Goal: Task Accomplishment & Management: Manage account settings

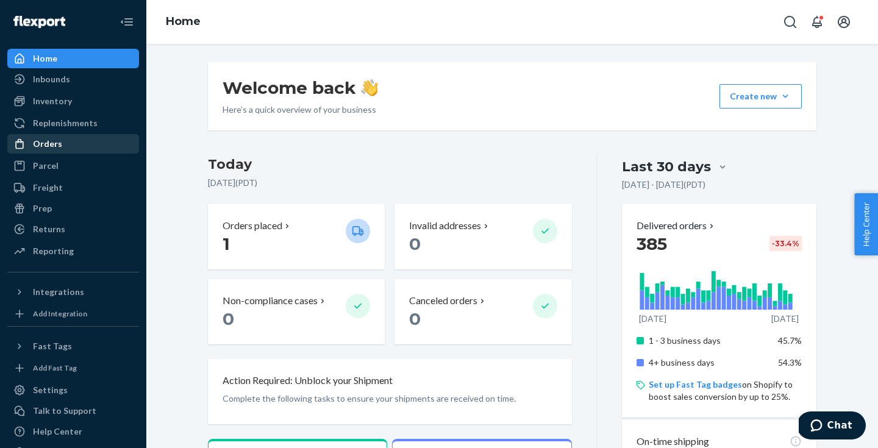
click at [78, 140] on div "Orders" at bounding box center [73, 143] width 129 height 17
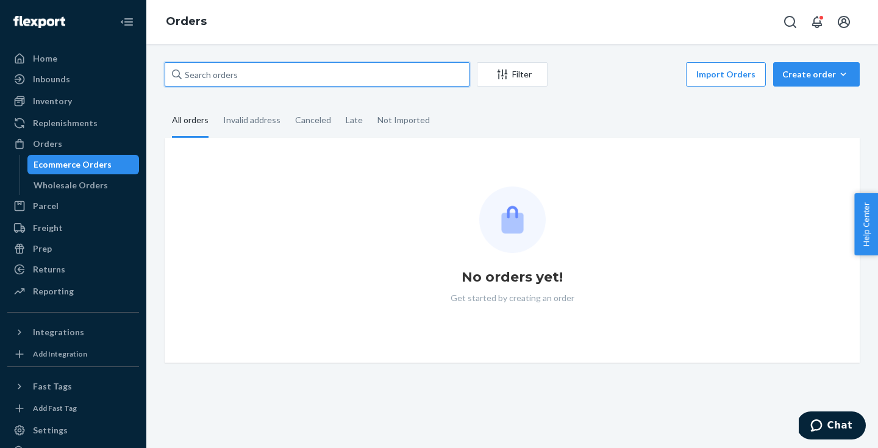
click at [250, 76] on input "text" at bounding box center [317, 74] width 305 height 24
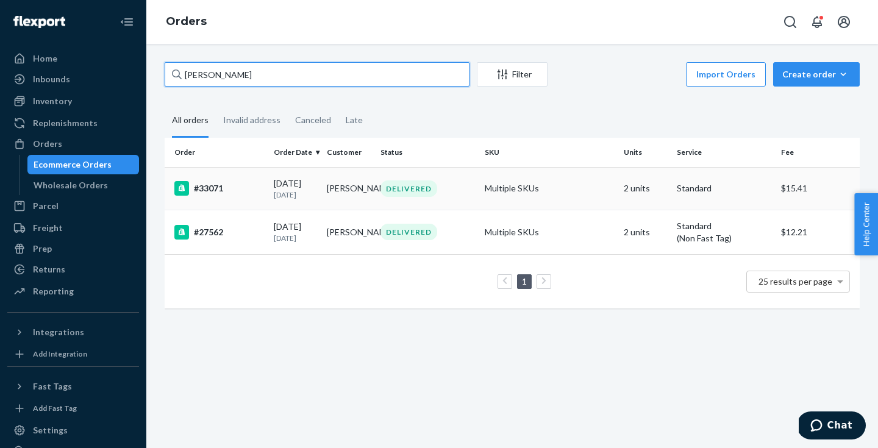
type input "[PERSON_NAME]"
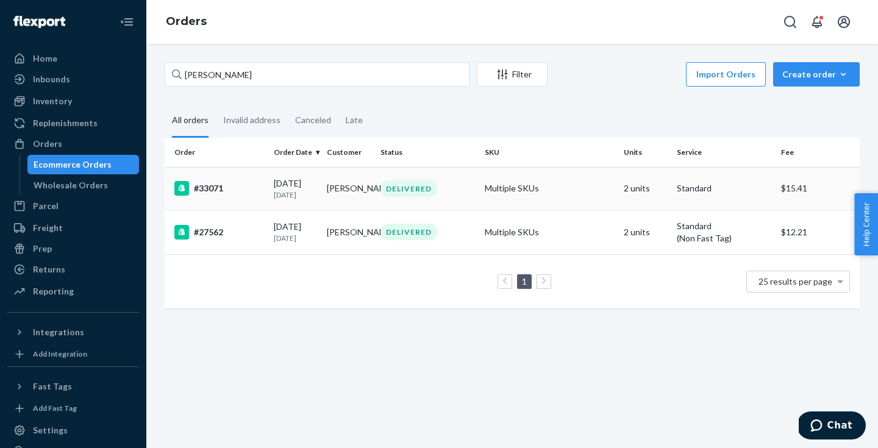
click at [541, 194] on td "Multiple SKUs" at bounding box center [549, 188] width 139 height 43
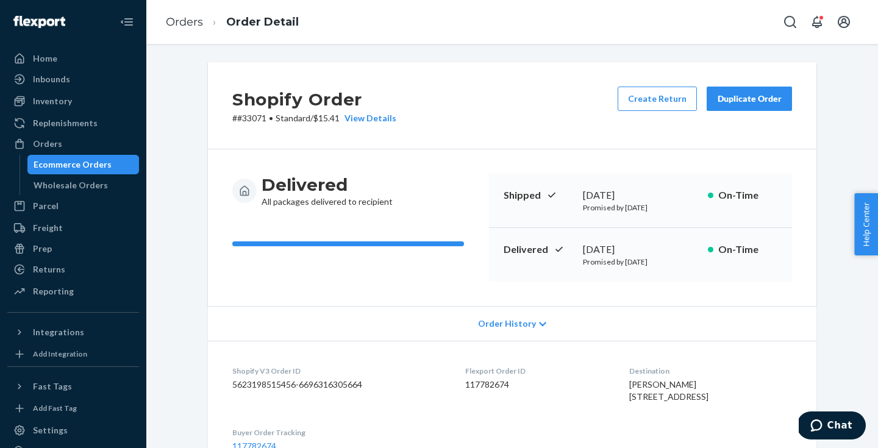
click at [724, 106] on button "Duplicate Order" at bounding box center [749, 99] width 85 height 24
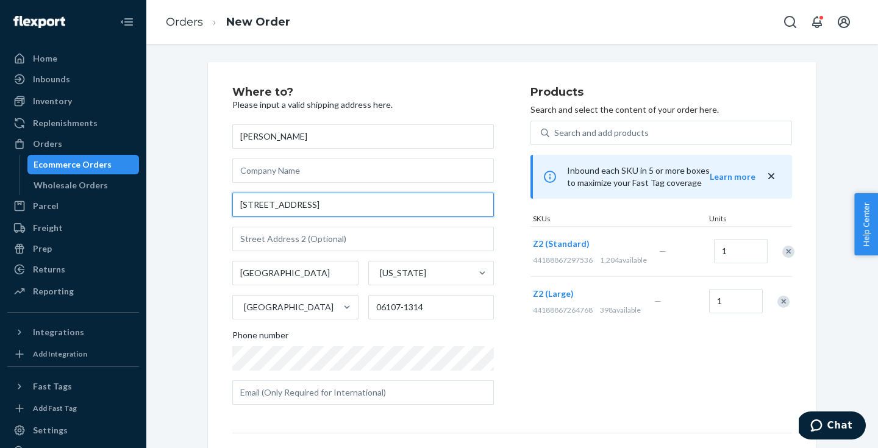
click at [367, 204] on input "[STREET_ADDRESS]" at bounding box center [363, 205] width 262 height 24
type input "[STREET_ADDRESS][PERSON_NAME] ha"
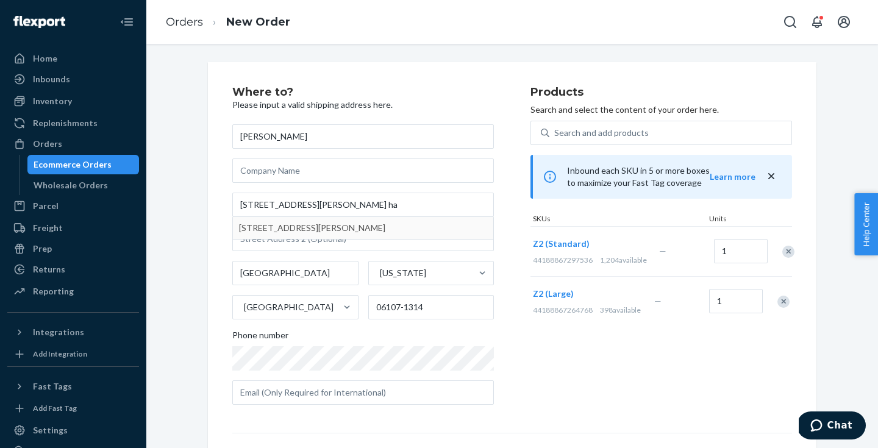
type input "06117"
type input "[STREET_ADDRESS][PERSON_NAME]"
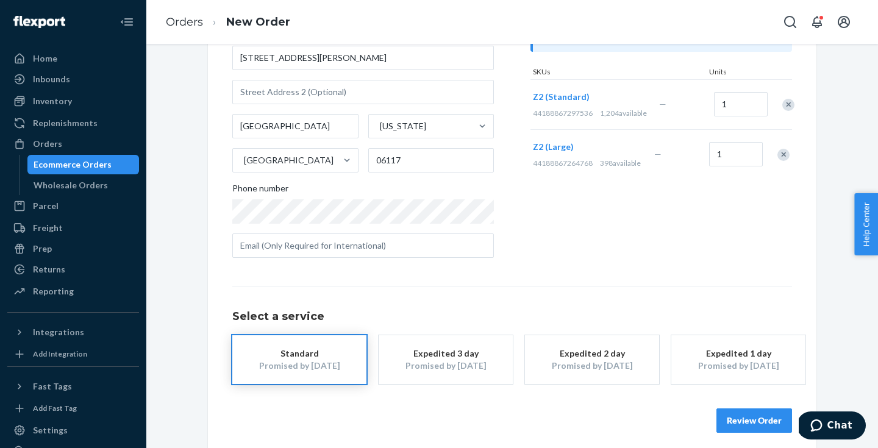
scroll to position [155, 0]
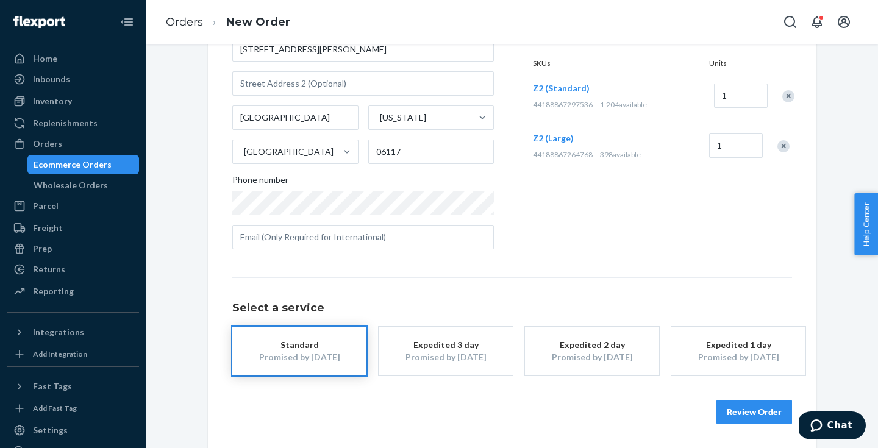
click at [740, 410] on button "Review Order" at bounding box center [754, 412] width 76 height 24
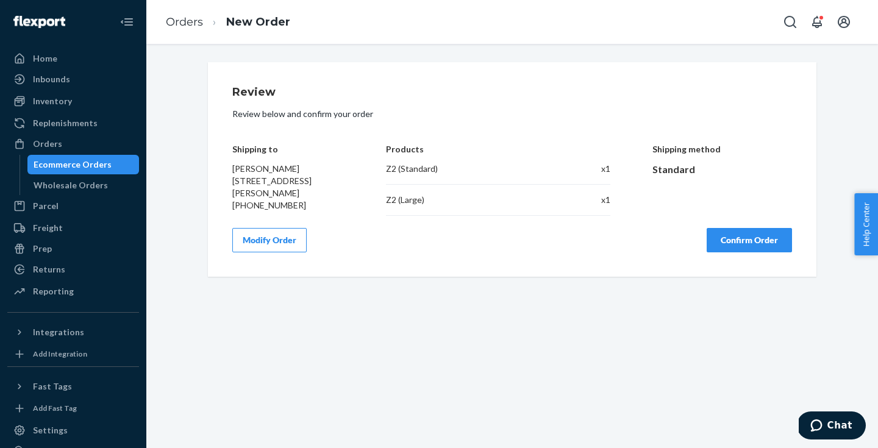
click at [745, 241] on button "Confirm Order" at bounding box center [749, 240] width 85 height 24
